Goal: Navigation & Orientation: Find specific page/section

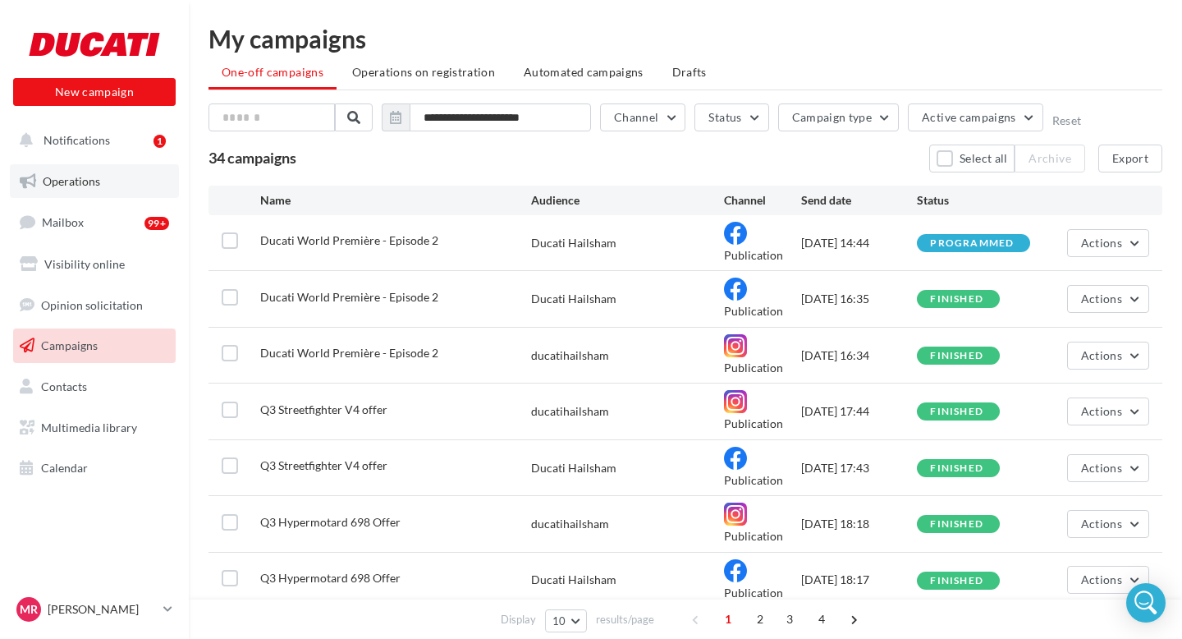
click at [80, 174] on span "Operations" at bounding box center [71, 181] width 57 height 14
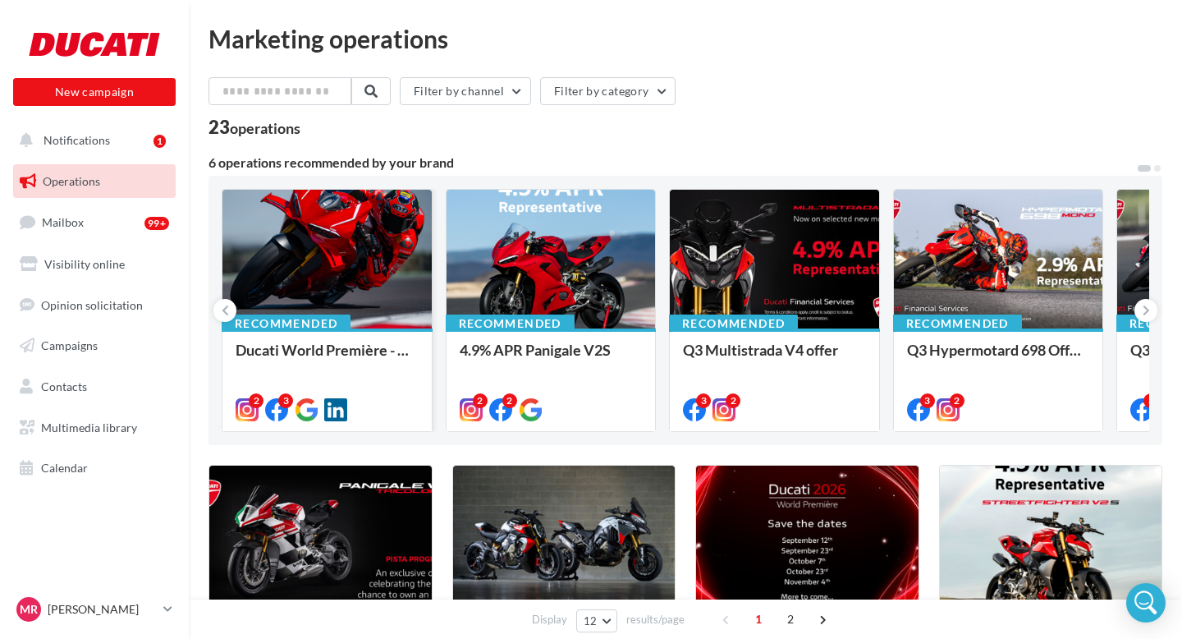
click at [337, 253] on div at bounding box center [326, 260] width 209 height 140
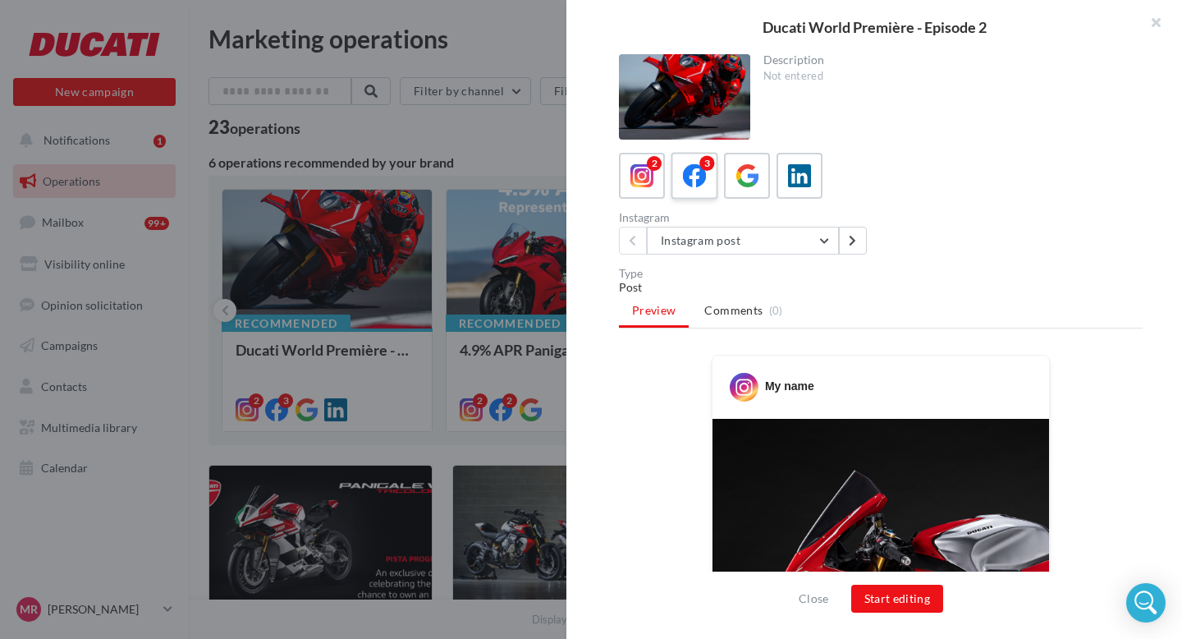
click at [694, 183] on icon at bounding box center [695, 176] width 24 height 24
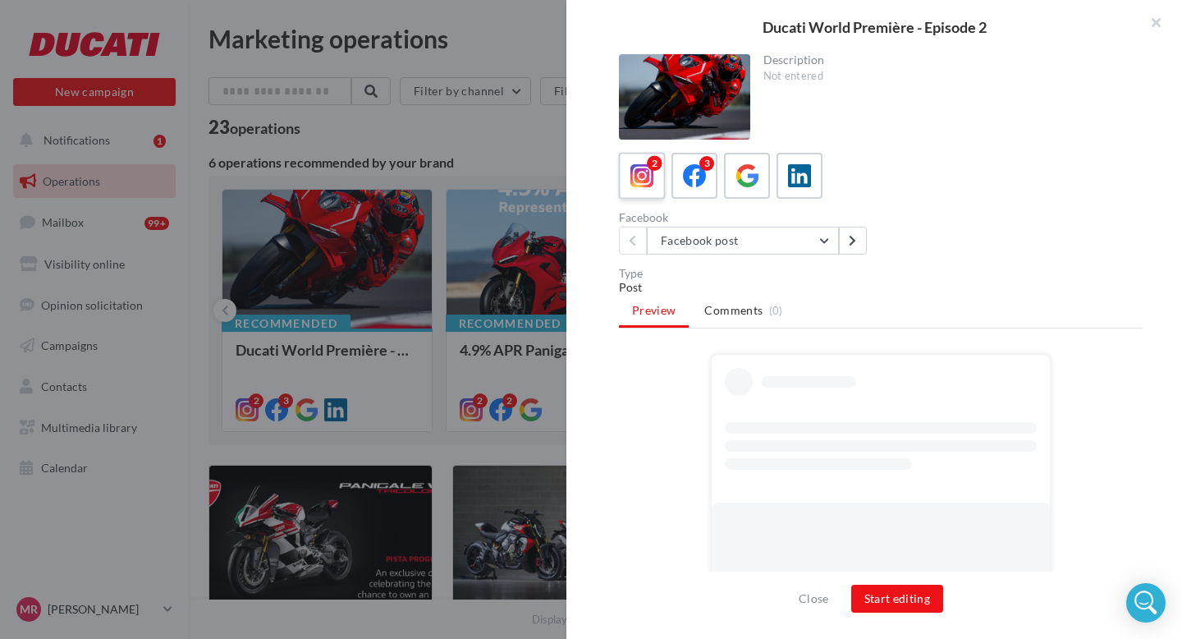
click at [642, 177] on icon at bounding box center [642, 176] width 24 height 24
click at [742, 248] on button "Instagram post" at bounding box center [743, 241] width 192 height 28
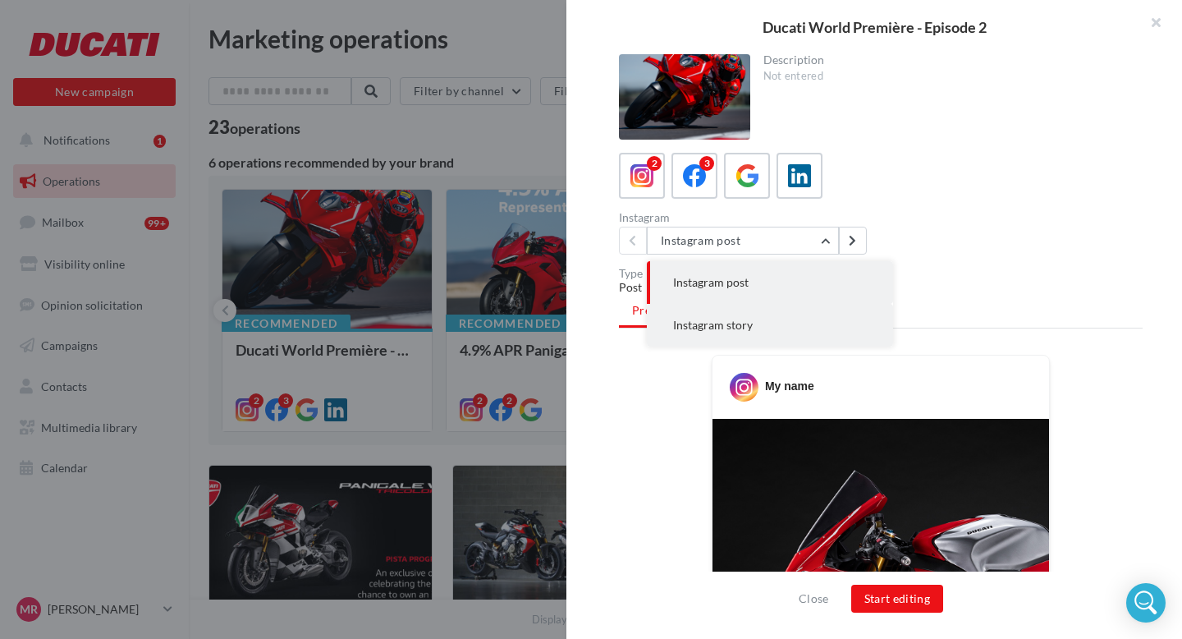
click at [724, 316] on button "Instagram story" at bounding box center [770, 325] width 246 height 43
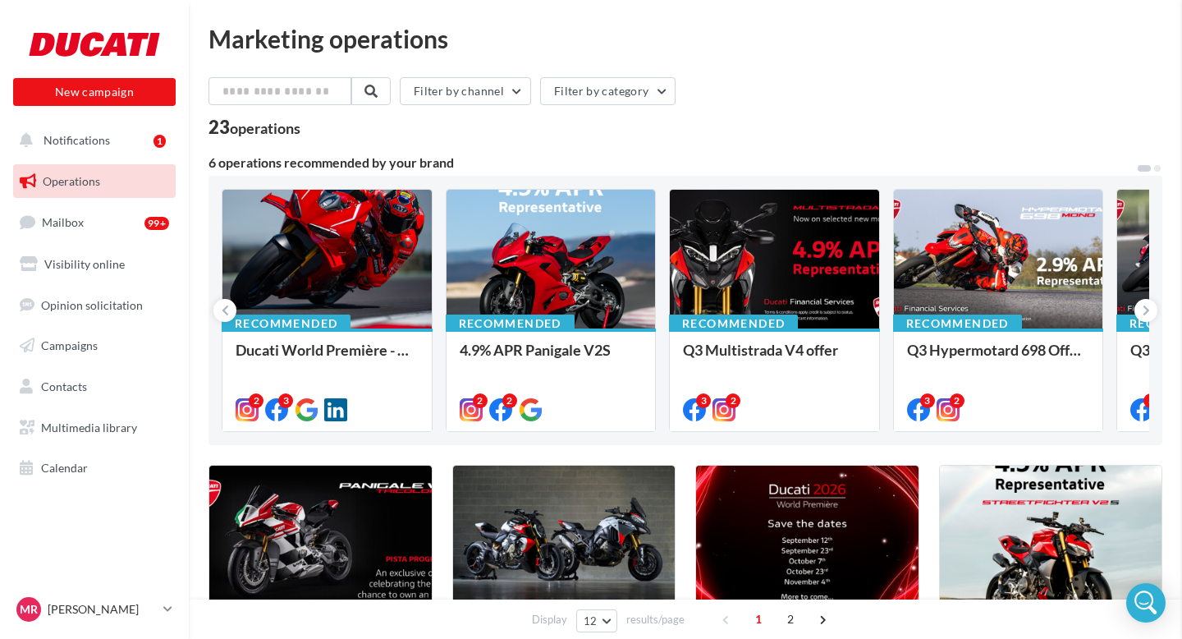
click at [154, 125] on button "Notifications 1" at bounding box center [91, 140] width 163 height 34
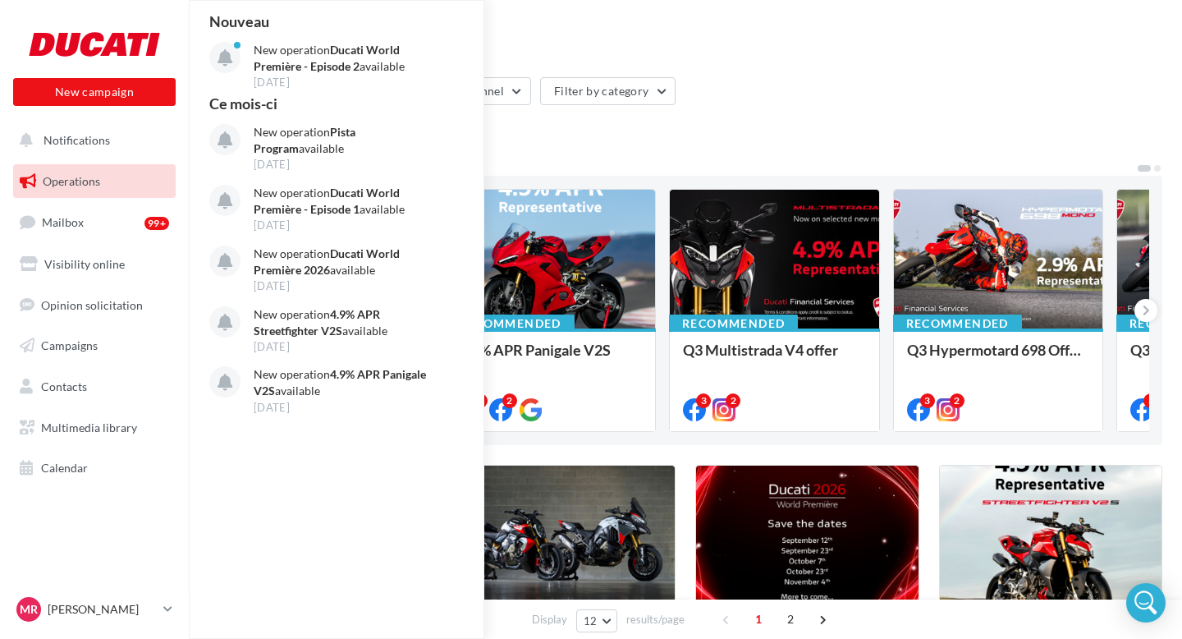
click at [543, 121] on div "23 operations" at bounding box center [686, 128] width 954 height 21
